Goal: Find specific page/section: Find specific page/section

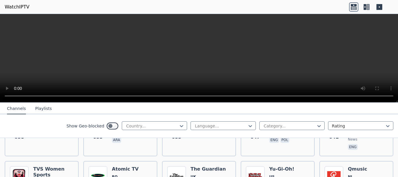
scroll to position [1750, 0]
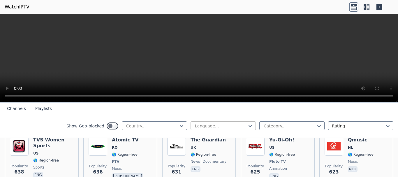
click at [214, 127] on div at bounding box center [221, 126] width 53 height 6
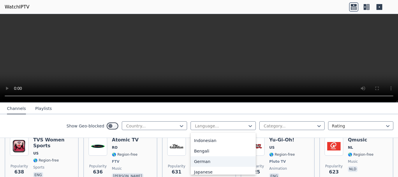
scroll to position [74, 0]
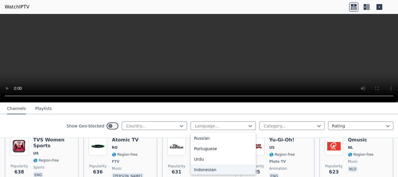
click at [209, 169] on div "Indonesian" at bounding box center [223, 170] width 65 height 11
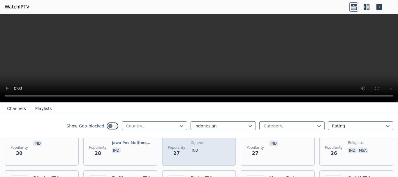
scroll to position [525, 0]
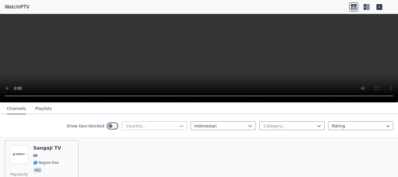
click at [180, 126] on icon at bounding box center [182, 126] width 4 height 2
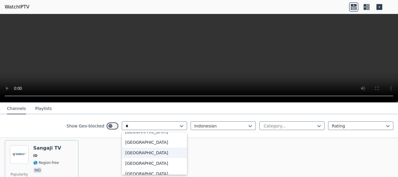
scroll to position [18, 0]
type input "***"
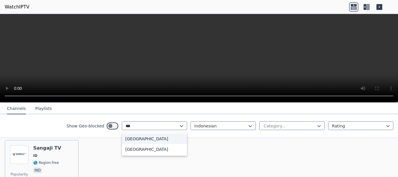
click at [130, 138] on div "[GEOGRAPHIC_DATA]" at bounding box center [154, 139] width 65 height 11
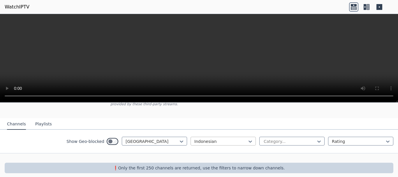
scroll to position [49, 0]
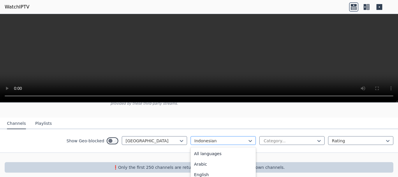
click at [220, 138] on div at bounding box center [221, 141] width 53 height 6
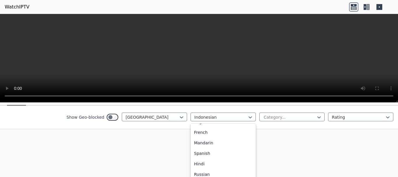
scroll to position [0, 0]
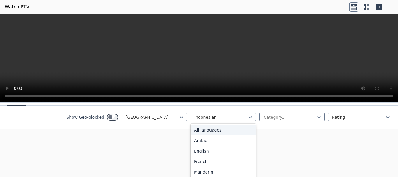
click at [202, 125] on div "All languages" at bounding box center [223, 130] width 65 height 11
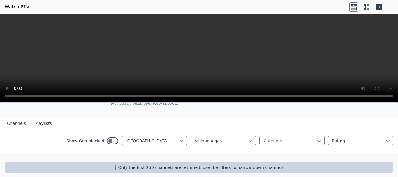
click at [287, 136] on div "Show Geo-blocked India option All languages, selected. All languages Category..…" at bounding box center [199, 141] width 398 height 24
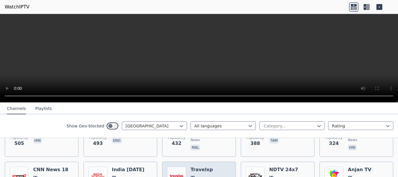
scroll to position [131, 0]
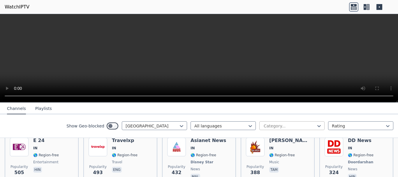
click at [312, 126] on div at bounding box center [289, 126] width 53 height 6
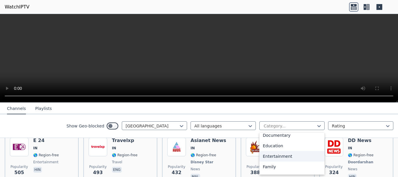
scroll to position [117, 0]
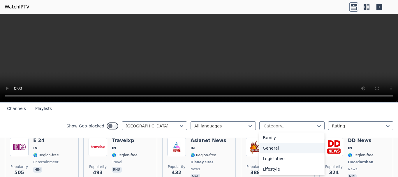
click at [270, 146] on div "General" at bounding box center [292, 148] width 65 height 11
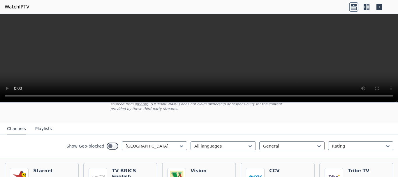
scroll to position [29, 0]
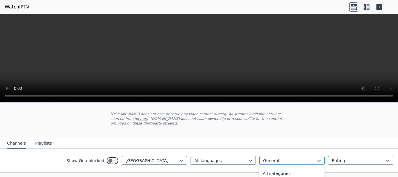
click at [305, 158] on div at bounding box center [289, 161] width 53 height 6
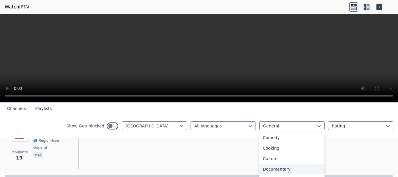
scroll to position [0, 0]
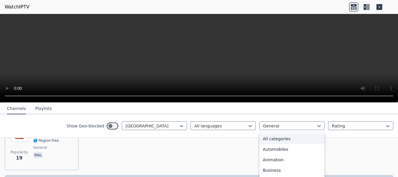
click at [280, 139] on div "All categories" at bounding box center [292, 139] width 65 height 11
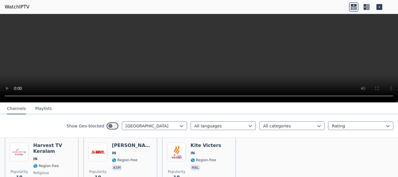
scroll to position [1667, 0]
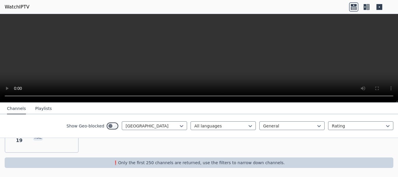
scroll to position [159, 0]
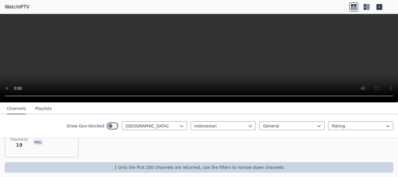
scroll to position [49, 0]
